Goal: Task Accomplishment & Management: Complete application form

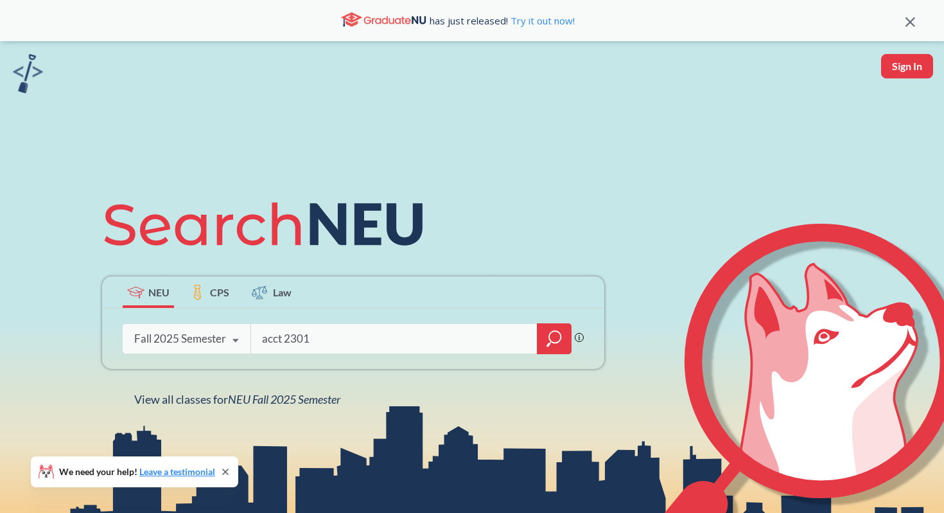
type input "acct 2301"
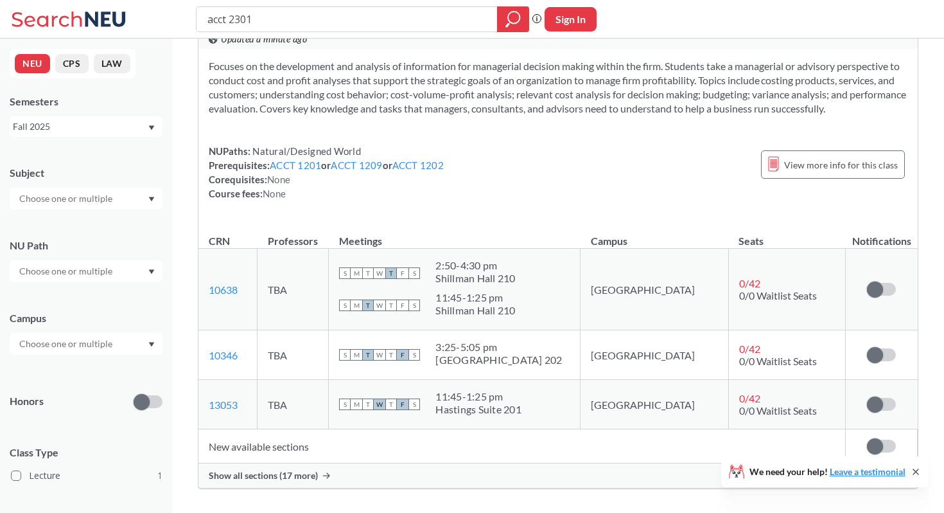
scroll to position [105, 0]
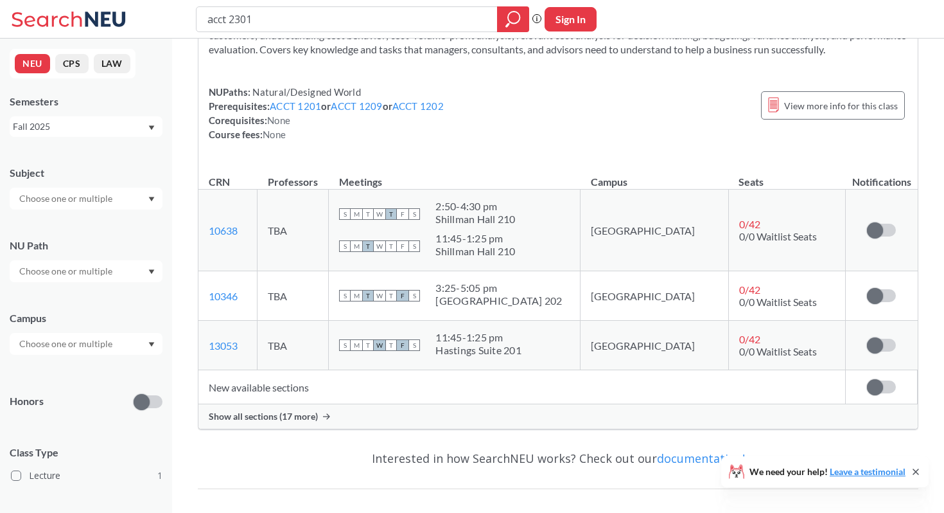
click at [297, 416] on span "Show all sections (17 more)" at bounding box center [263, 416] width 109 height 12
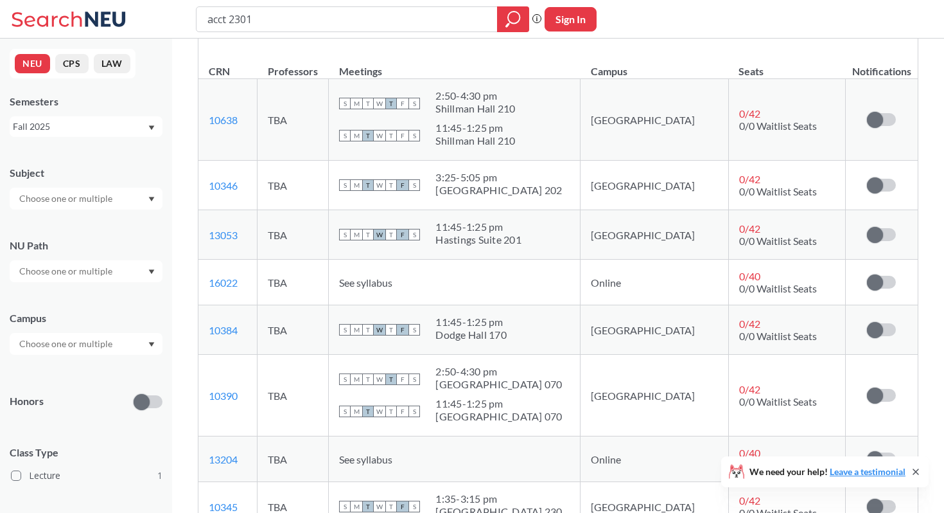
scroll to position [236, 0]
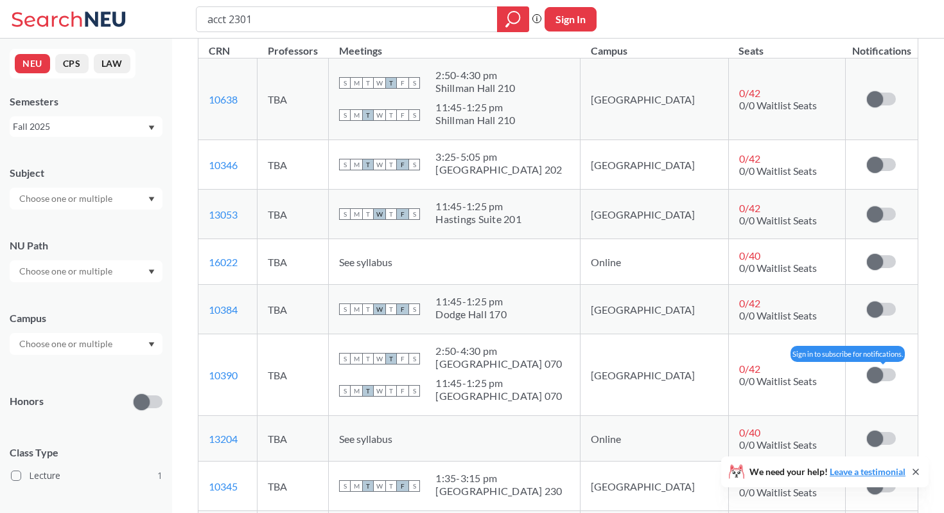
click at [879, 371] on span at bounding box center [875, 375] width 16 height 16
click at [867, 368] on input "checkbox" at bounding box center [867, 368] width 0 height 0
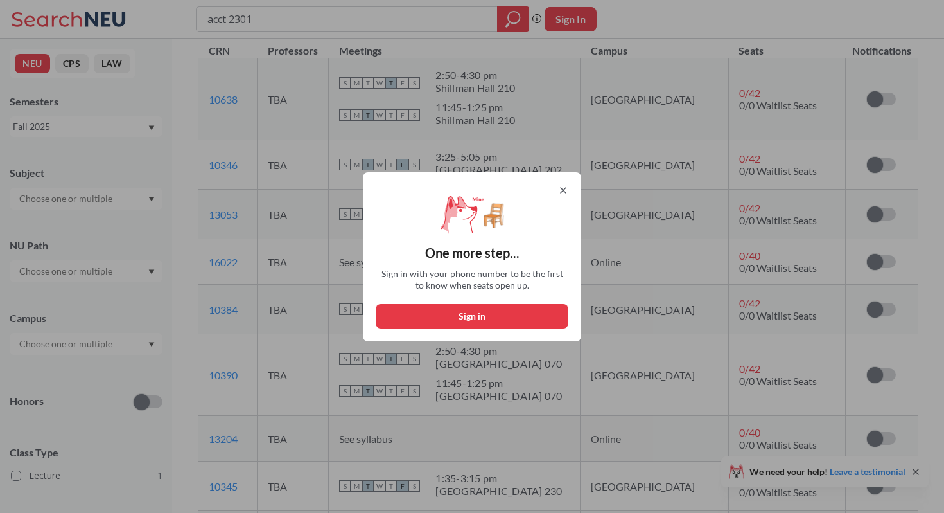
click at [502, 312] on button "Sign in" at bounding box center [472, 316] width 193 height 24
select select "US"
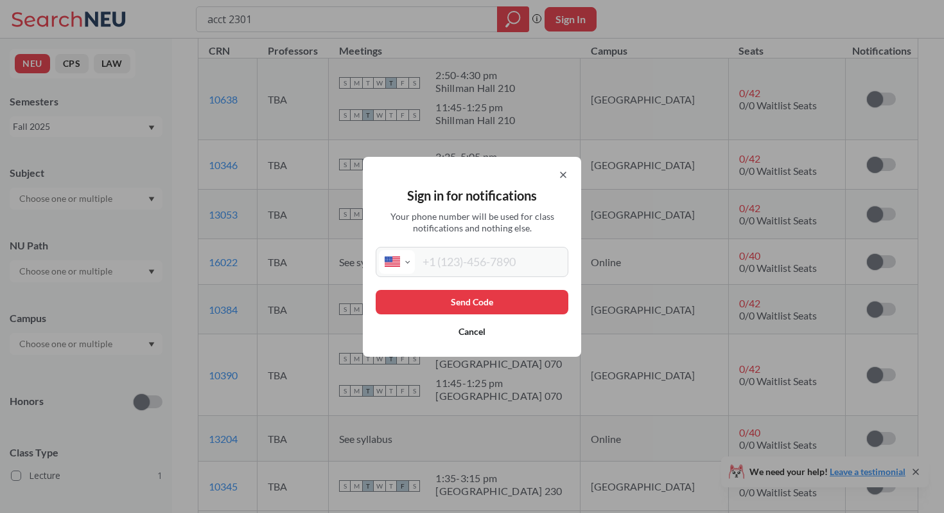
click at [482, 274] on div "International [GEOGRAPHIC_DATA] [GEOGRAPHIC_DATA] [GEOGRAPHIC_DATA] [GEOGRAPHIC…" at bounding box center [472, 262] width 193 height 30
click at [478, 259] on input "tel" at bounding box center [490, 262] width 150 height 24
type input "[PHONE_NUMBER]"
click at [497, 300] on button "Send Code" at bounding box center [472, 302] width 193 height 24
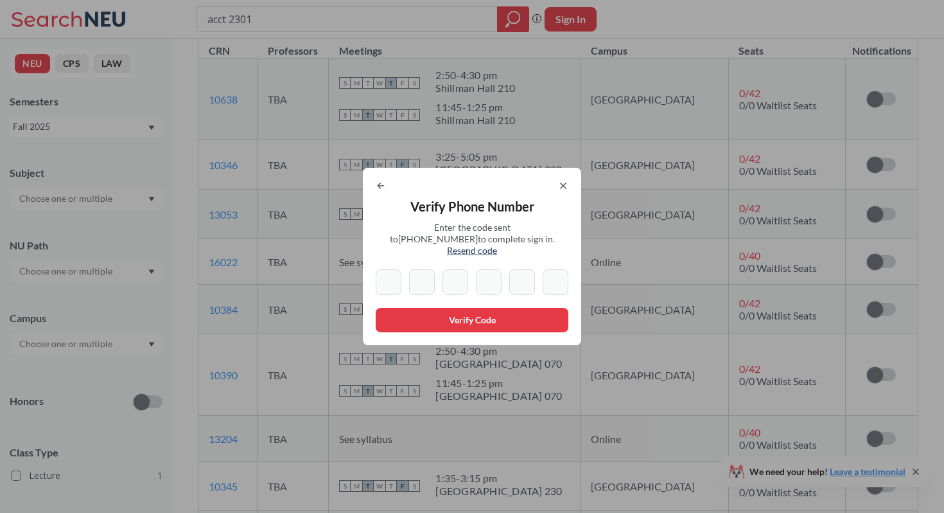
type input "6"
type input "5"
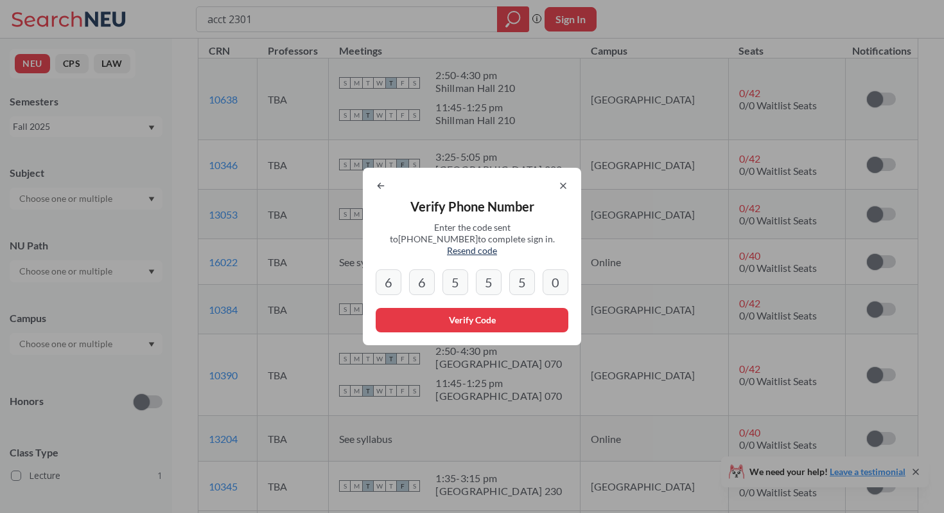
type input "0"
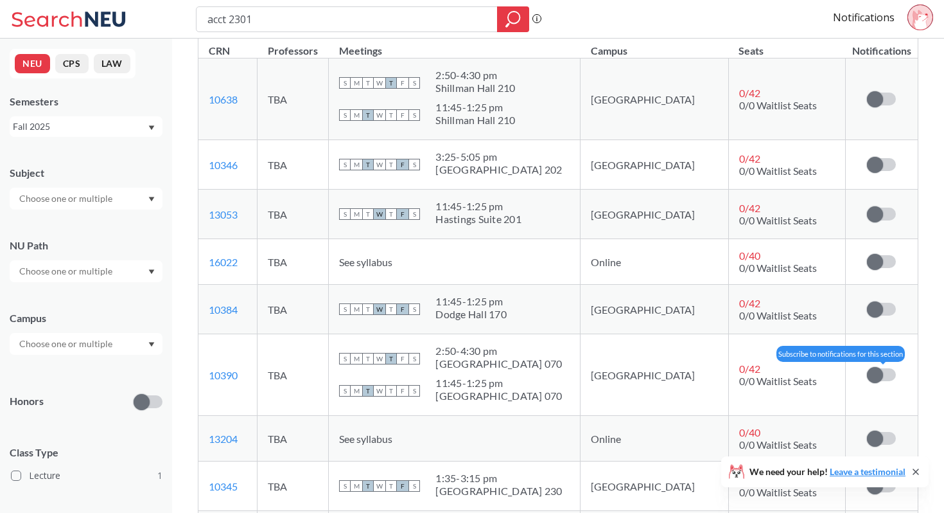
click at [871, 376] on span at bounding box center [875, 375] width 16 height 16
click at [867, 368] on input "checkbox" at bounding box center [867, 368] width 0 height 0
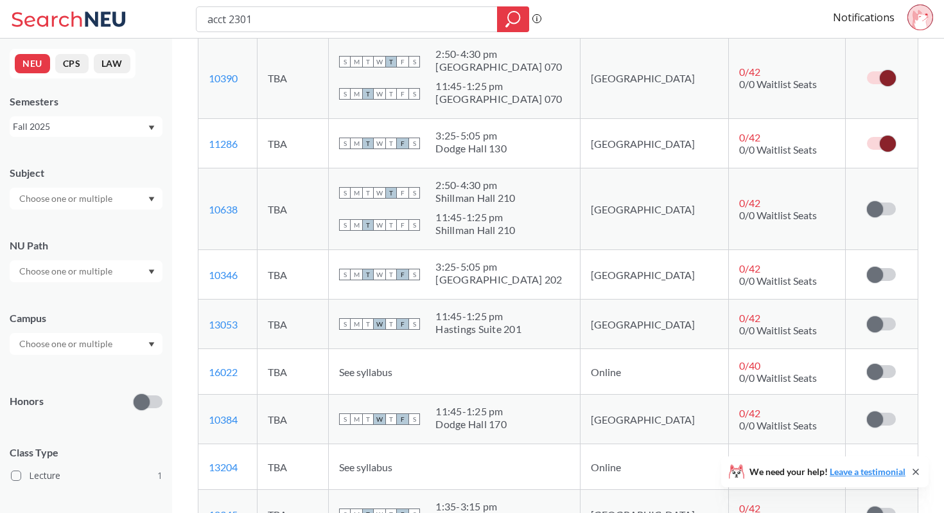
scroll to position [0, 0]
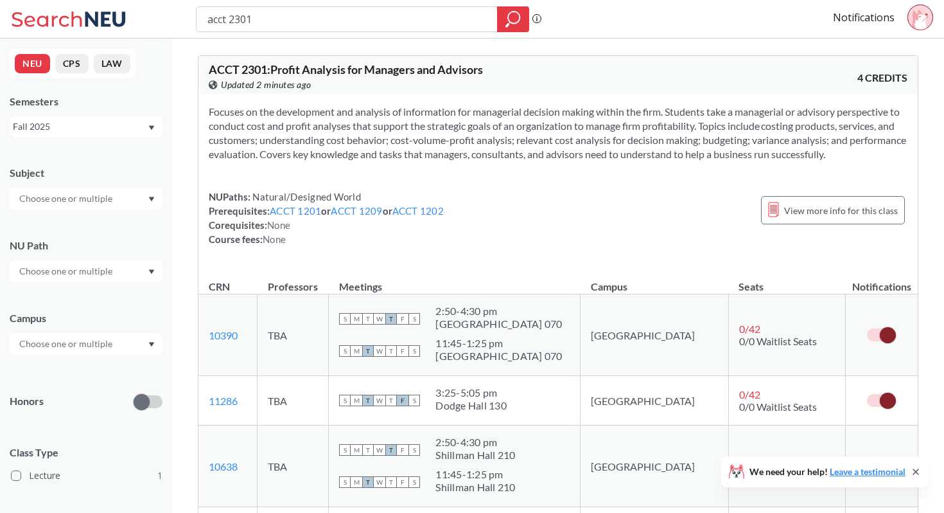
click at [891, 405] on span at bounding box center [888, 400] width 16 height 16
click at [867, 394] on input "checkbox" at bounding box center [867, 394] width 0 height 0
